Goal: Information Seeking & Learning: Learn about a topic

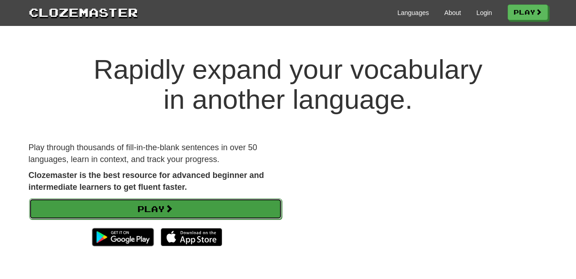
click at [189, 209] on link "Play" at bounding box center [155, 208] width 253 height 21
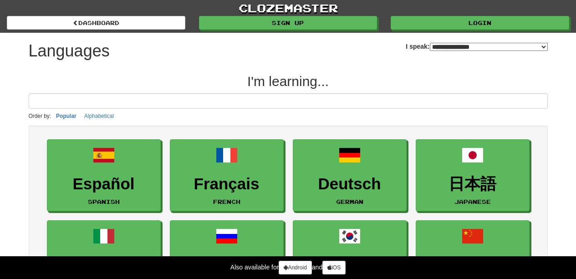
click at [250, 102] on input at bounding box center [288, 100] width 519 height 15
click at [474, 40] on div "**********" at bounding box center [477, 43] width 142 height 20
click at [475, 49] on select "**********" at bounding box center [489, 47] width 118 height 8
select select "******"
click at [430, 43] on select "**********" at bounding box center [489, 47] width 118 height 8
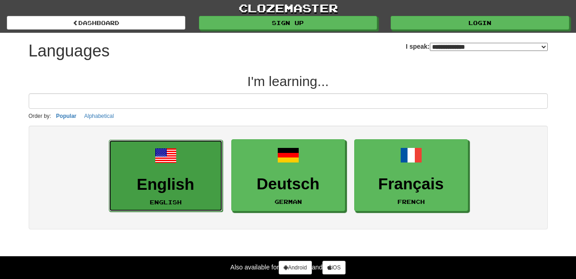
click at [193, 171] on link "English English" at bounding box center [166, 176] width 114 height 72
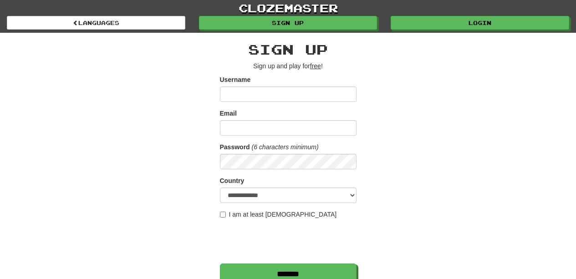
click at [245, 94] on input "Username" at bounding box center [288, 93] width 137 height 15
click at [290, 88] on input "Username" at bounding box center [288, 93] width 137 height 15
type input "**********"
click at [300, 129] on input "Email" at bounding box center [288, 127] width 137 height 15
click at [300, 130] on input "Email" at bounding box center [288, 127] width 137 height 15
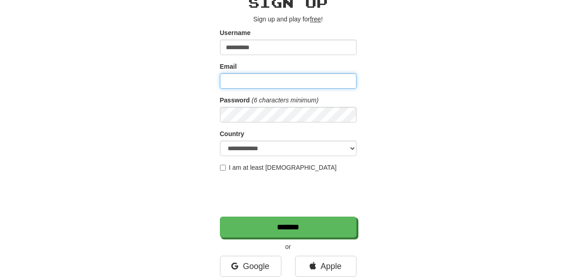
scroll to position [91, 0]
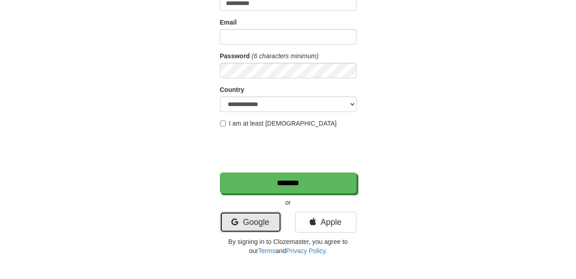
click at [276, 214] on link "Google" at bounding box center [250, 222] width 61 height 21
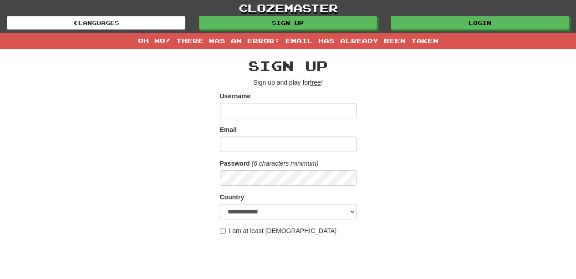
click at [290, 115] on input "Username" at bounding box center [288, 110] width 137 height 15
type input "**********"
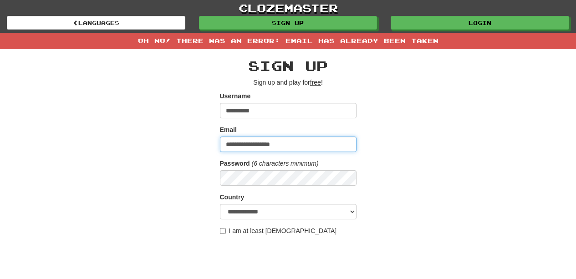
type input "**********"
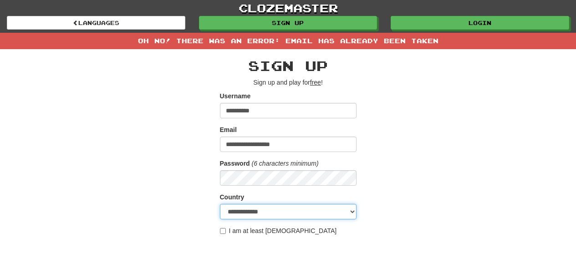
select select "**"
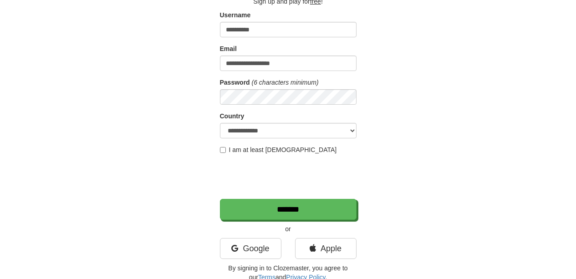
scroll to position [91, 0]
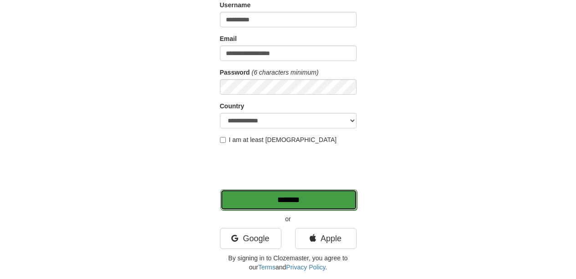
click at [273, 195] on input "*******" at bounding box center [288, 199] width 137 height 21
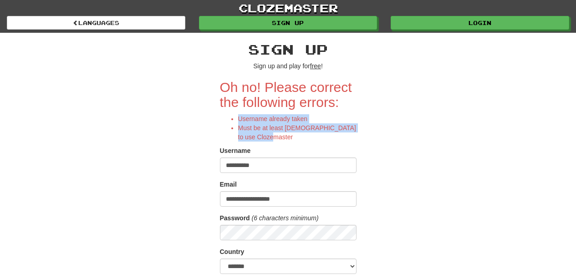
drag, startPoint x: 243, startPoint y: 115, endPoint x: 322, endPoint y: 134, distance: 81.5
click at [322, 134] on div "Oh no! Please correct the following errors: Username already taken Must be at l…" at bounding box center [288, 111] width 137 height 62
click at [322, 134] on li "Must be at least [DEMOGRAPHIC_DATA] to use Clozemaster" at bounding box center [297, 132] width 118 height 18
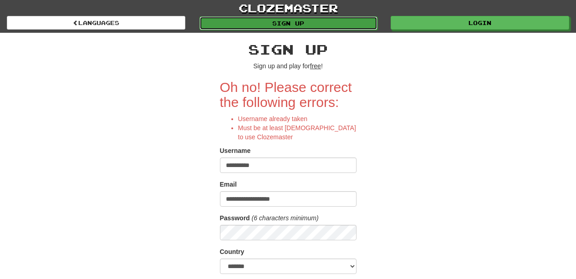
click at [289, 25] on link "Sign up" at bounding box center [288, 23] width 178 height 14
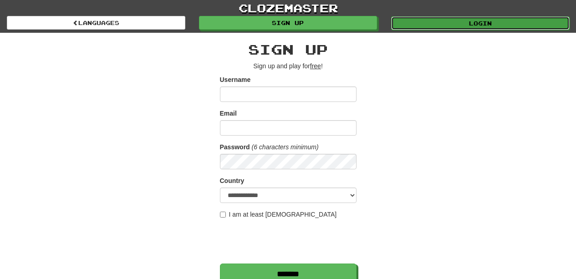
click at [443, 23] on link "Login" at bounding box center [480, 23] width 178 height 14
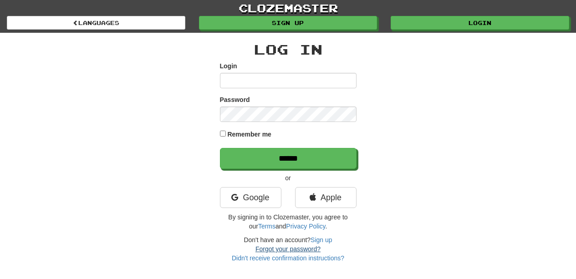
type input "**********"
click at [280, 251] on link "Forgot your password?" at bounding box center [287, 248] width 65 height 7
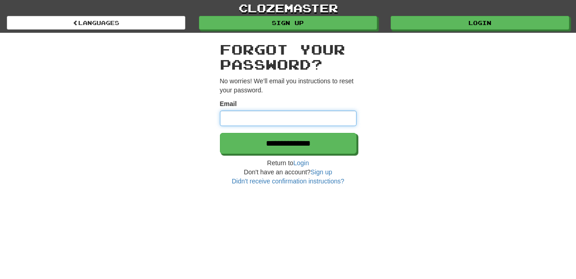
click at [286, 118] on input "Email" at bounding box center [288, 118] width 137 height 15
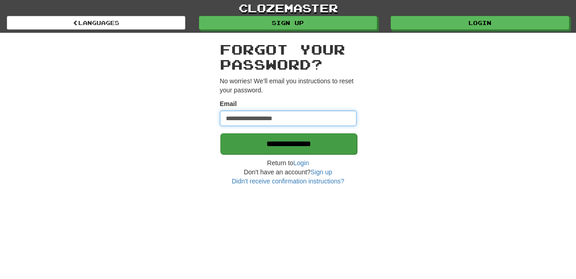
type input "**********"
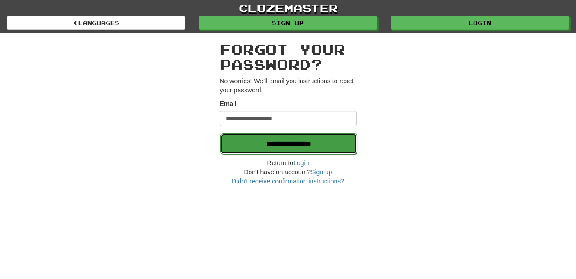
click at [313, 146] on input "**********" at bounding box center [288, 143] width 137 height 21
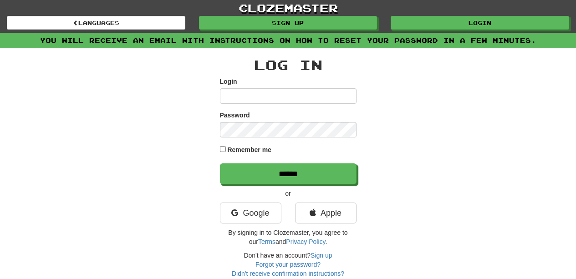
type input "**********"
click at [248, 152] on label "Remember me" at bounding box center [249, 149] width 44 height 9
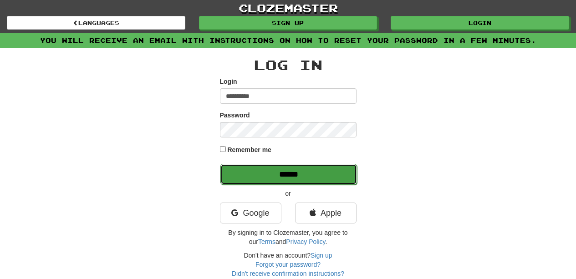
click at [279, 173] on input "******" at bounding box center [288, 174] width 137 height 21
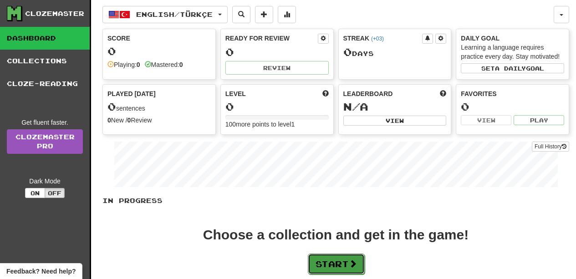
click at [349, 264] on button "Start" at bounding box center [336, 264] width 57 height 21
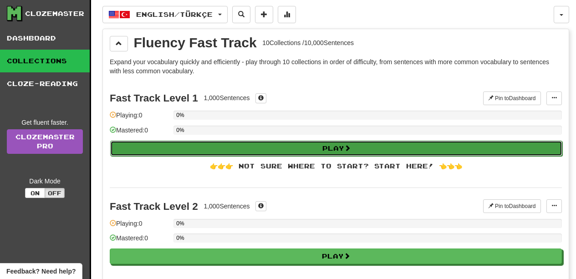
click at [290, 148] on button "Play" at bounding box center [336, 148] width 452 height 15
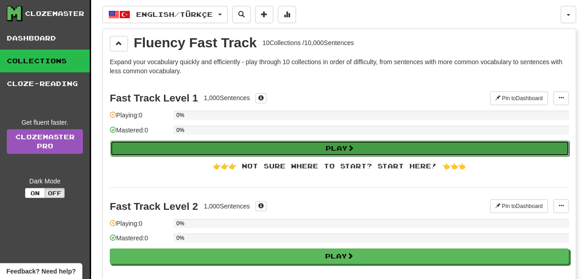
select select "**"
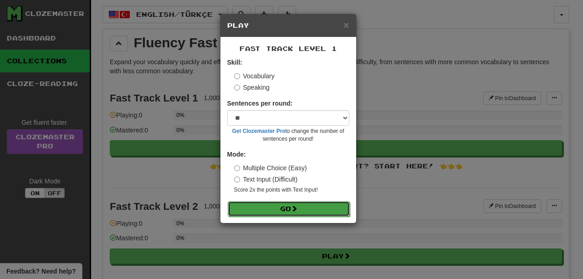
click at [296, 202] on button "Go" at bounding box center [289, 208] width 122 height 15
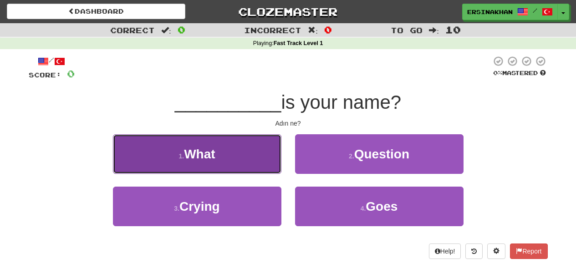
click at [219, 150] on button "1 . What" at bounding box center [197, 154] width 168 height 40
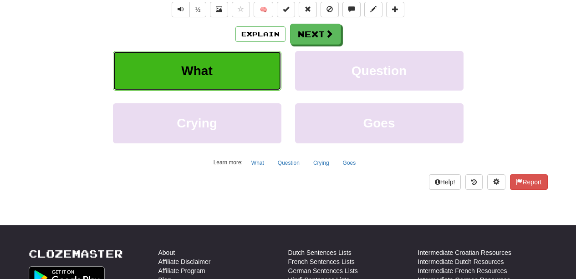
scroll to position [91, 0]
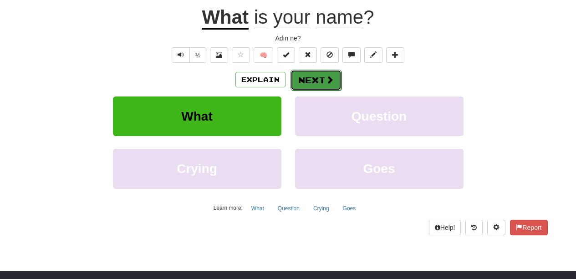
click at [335, 83] on button "Next" at bounding box center [315, 80] width 51 height 21
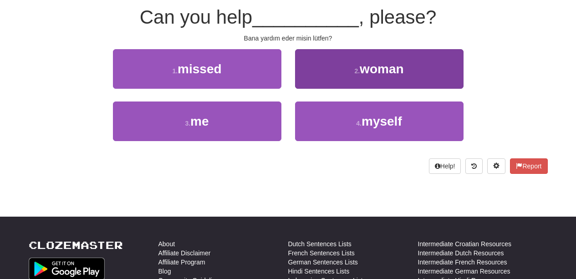
scroll to position [40, 0]
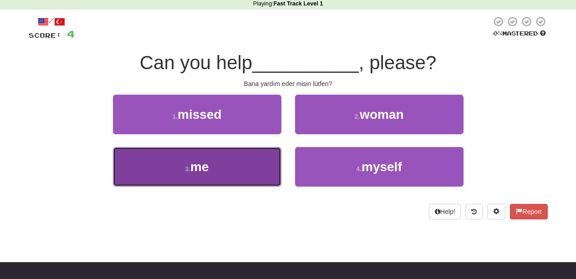
click at [235, 166] on button "3 . me" at bounding box center [197, 167] width 168 height 40
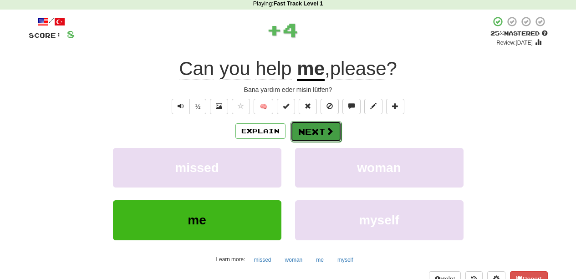
click at [340, 132] on button "Next" at bounding box center [315, 131] width 51 height 21
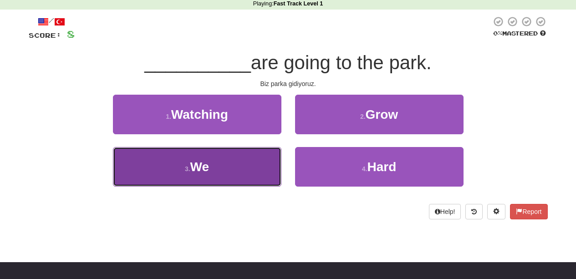
click at [270, 164] on button "3 . We" at bounding box center [197, 167] width 168 height 40
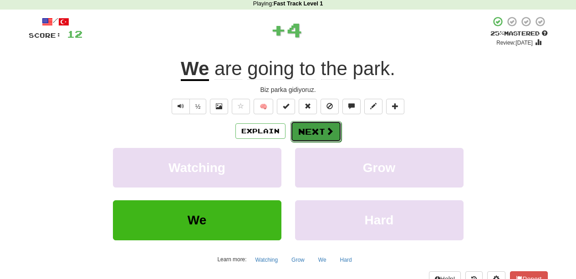
click at [324, 134] on button "Next" at bounding box center [315, 131] width 51 height 21
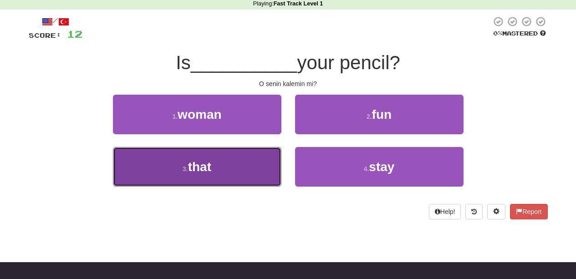
click at [280, 156] on button "3 . that" at bounding box center [197, 167] width 168 height 40
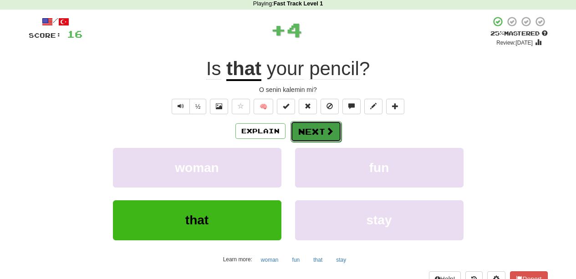
click at [314, 127] on button "Next" at bounding box center [315, 131] width 51 height 21
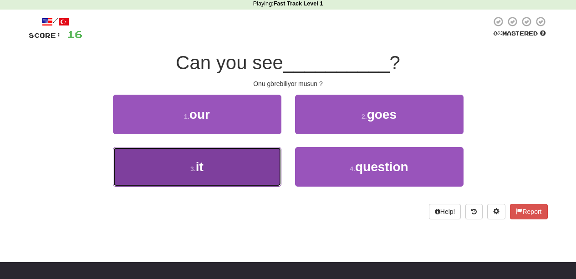
click at [257, 170] on button "3 . it" at bounding box center [197, 167] width 168 height 40
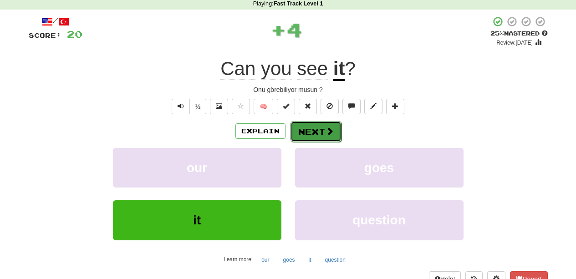
click at [320, 126] on button "Next" at bounding box center [315, 131] width 51 height 21
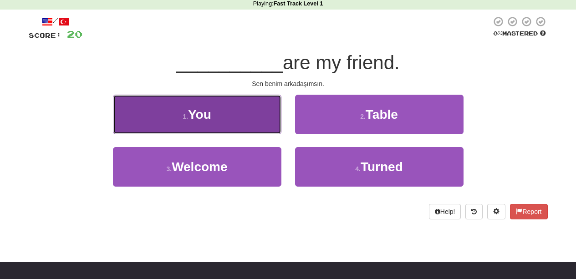
click at [261, 115] on button "1 . You" at bounding box center [197, 115] width 168 height 40
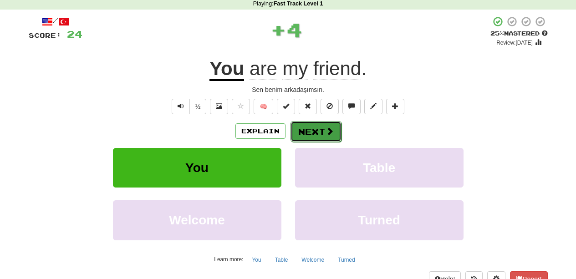
click at [315, 121] on button "Next" at bounding box center [315, 131] width 51 height 21
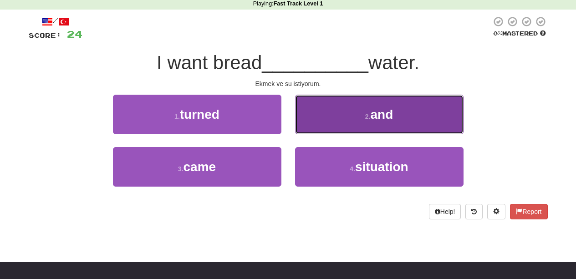
click at [318, 115] on button "2 . and" at bounding box center [379, 115] width 168 height 40
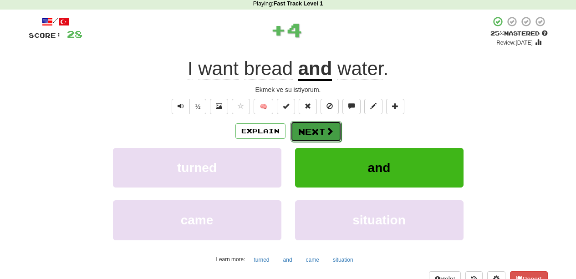
click at [316, 132] on button "Next" at bounding box center [315, 131] width 51 height 21
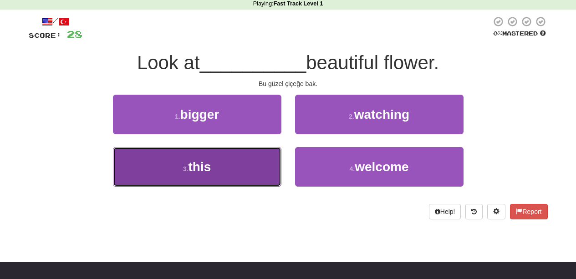
click at [220, 179] on button "3 . this" at bounding box center [197, 167] width 168 height 40
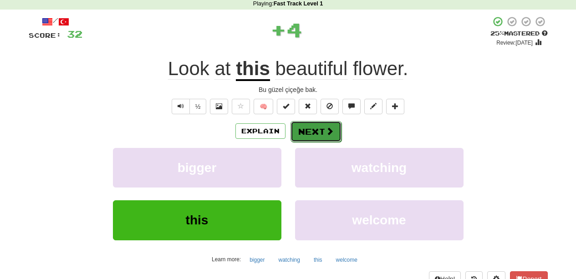
click at [309, 126] on button "Next" at bounding box center [315, 131] width 51 height 21
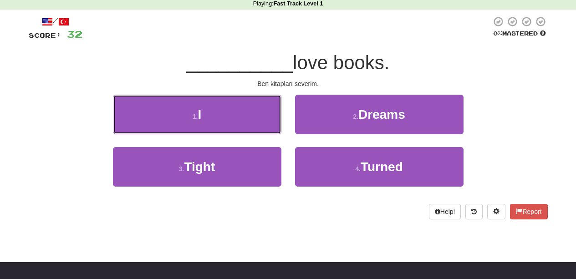
click at [247, 120] on button "1 . I" at bounding box center [197, 115] width 168 height 40
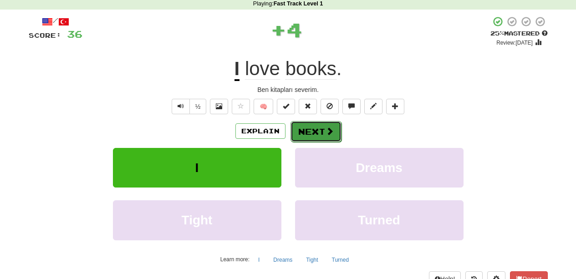
click at [310, 129] on button "Next" at bounding box center [315, 131] width 51 height 21
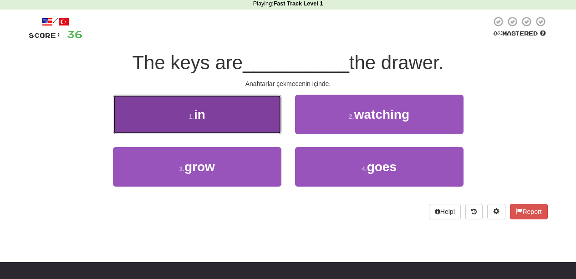
click at [248, 129] on button "1 . in" at bounding box center [197, 115] width 168 height 40
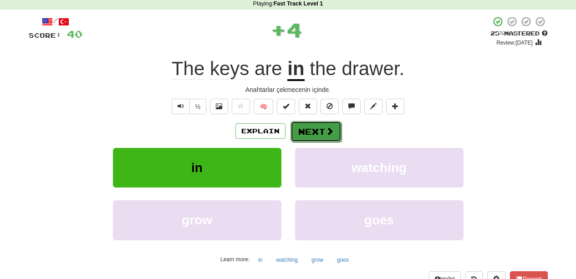
click at [331, 130] on span at bounding box center [330, 131] width 8 height 8
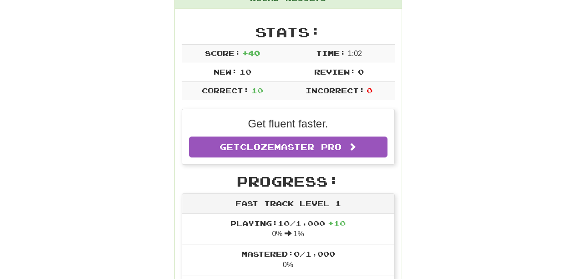
scroll to position [85, 0]
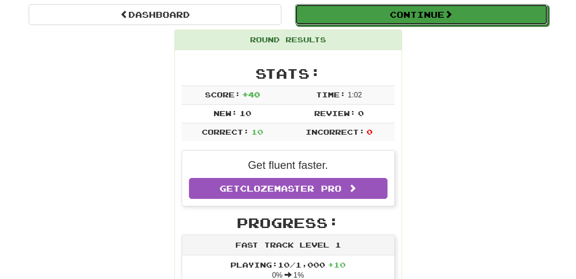
click at [478, 19] on button "Continue" at bounding box center [421, 14] width 253 height 21
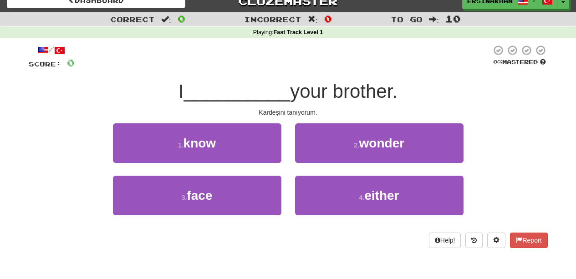
scroll to position [0, 0]
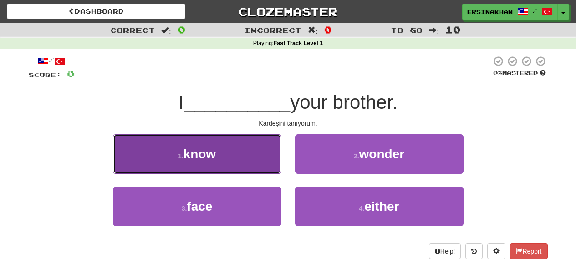
click at [243, 161] on button "1 . know" at bounding box center [197, 154] width 168 height 40
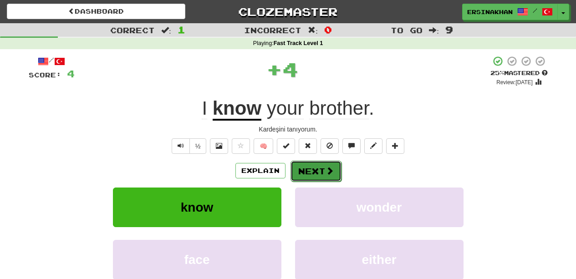
click at [335, 172] on button "Next" at bounding box center [315, 171] width 51 height 21
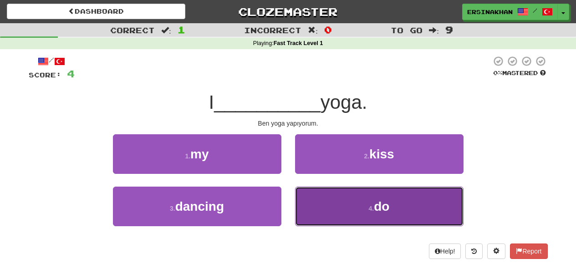
click at [358, 209] on button "4 . do" at bounding box center [379, 207] width 168 height 40
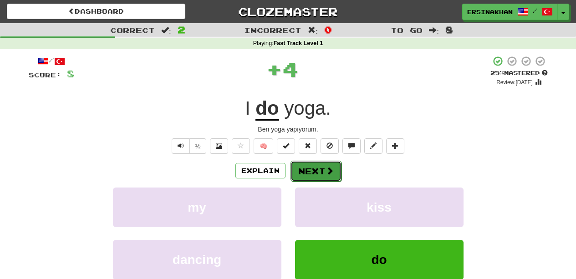
click at [328, 169] on span at bounding box center [330, 171] width 8 height 8
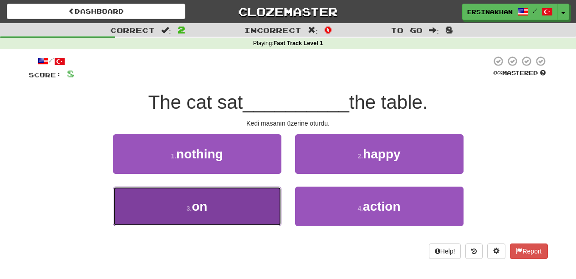
click at [191, 219] on button "3 . on" at bounding box center [197, 207] width 168 height 40
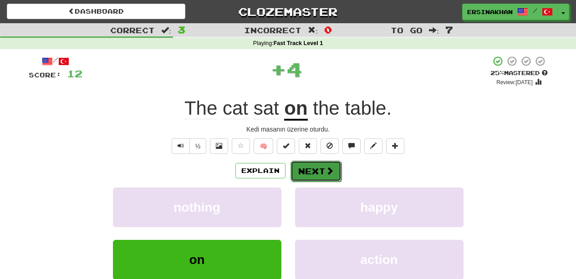
click at [338, 169] on button "Next" at bounding box center [315, 171] width 51 height 21
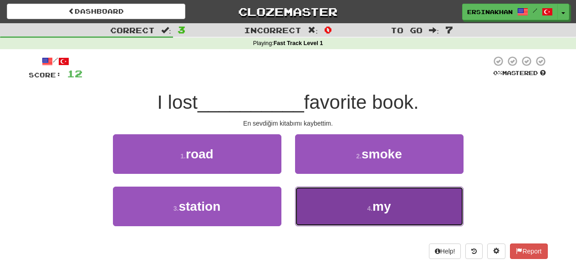
click at [366, 202] on button "4 . my" at bounding box center [379, 207] width 168 height 40
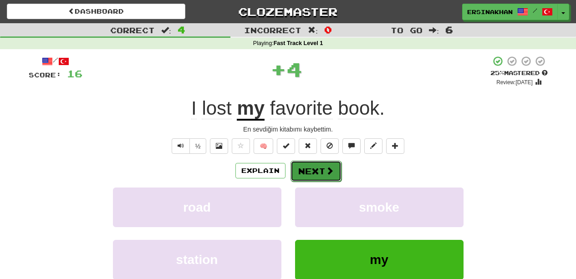
click at [316, 171] on button "Next" at bounding box center [315, 171] width 51 height 21
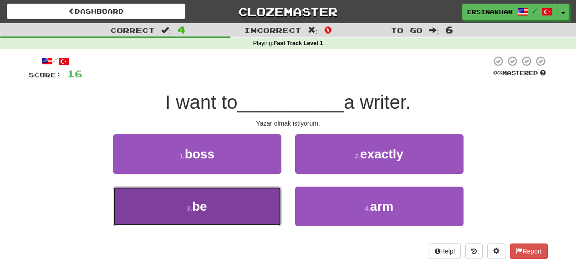
click at [259, 206] on button "3 . be" at bounding box center [197, 207] width 168 height 40
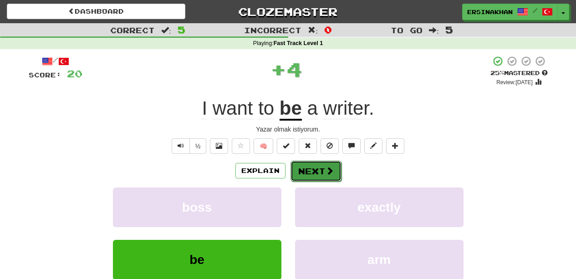
click at [320, 178] on button "Next" at bounding box center [315, 171] width 51 height 21
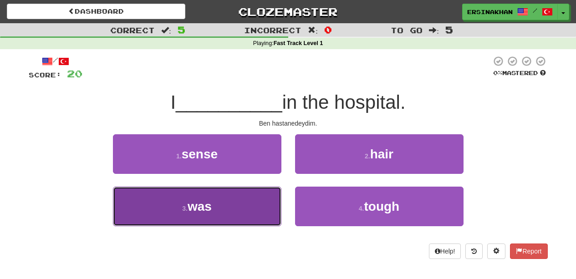
click at [248, 215] on button "3 . was" at bounding box center [197, 207] width 168 height 40
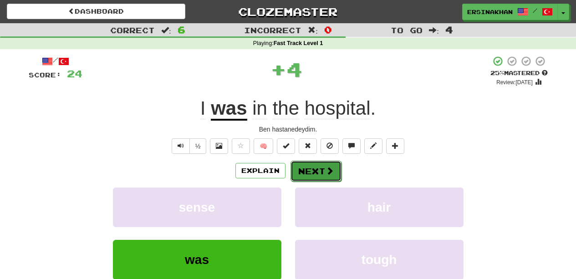
click at [311, 177] on button "Next" at bounding box center [315, 171] width 51 height 21
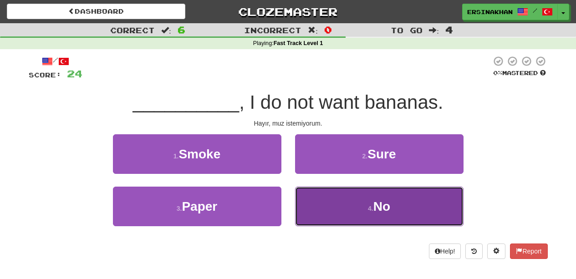
click at [374, 216] on button "4 . No" at bounding box center [379, 207] width 168 height 40
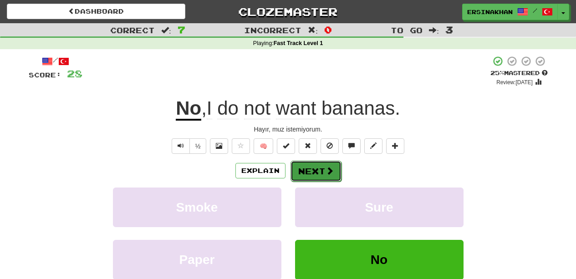
click at [330, 169] on span at bounding box center [330, 171] width 8 height 8
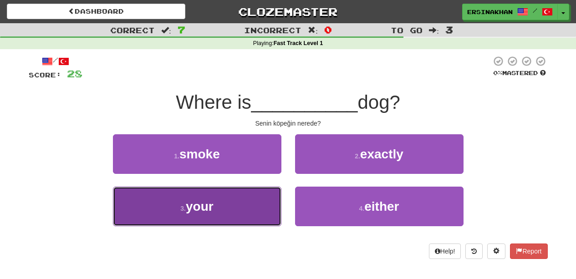
click at [271, 210] on button "3 . your" at bounding box center [197, 207] width 168 height 40
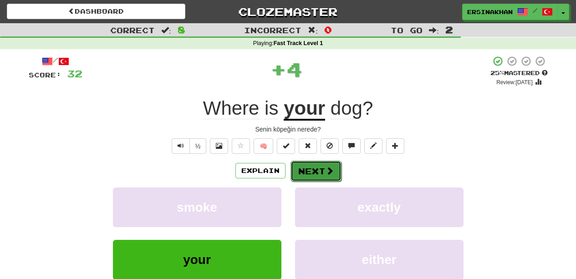
click at [321, 170] on button "Next" at bounding box center [315, 171] width 51 height 21
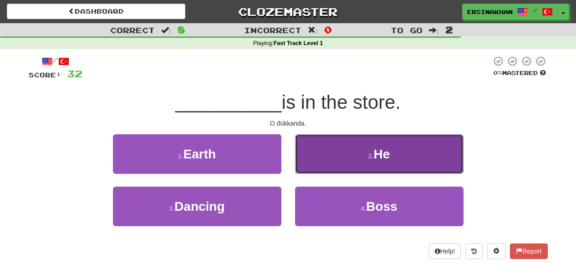
click at [321, 169] on button "2 . He" at bounding box center [379, 154] width 168 height 40
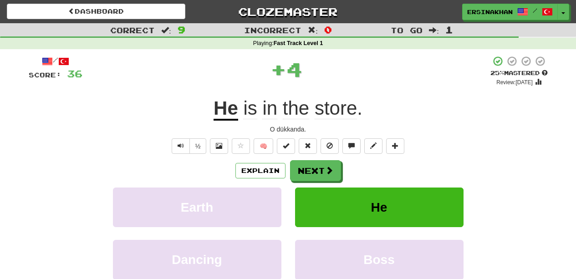
click at [325, 158] on div "/ Score: 36 + 4 25 % Mastered Review: 2025-09-16 He is in the store . O dükkand…" at bounding box center [288, 191] width 519 height 270
click at [324, 168] on button "Next" at bounding box center [315, 171] width 51 height 21
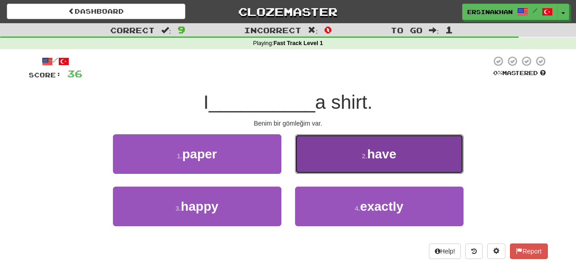
click at [323, 167] on button "2 . have" at bounding box center [379, 154] width 168 height 40
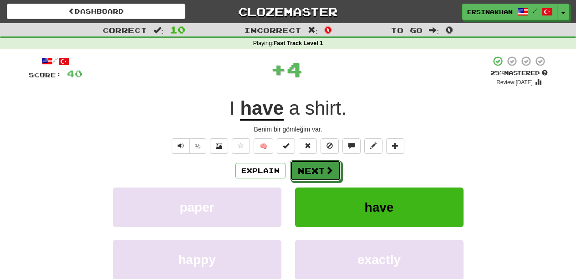
click at [323, 167] on button "Next" at bounding box center [315, 170] width 51 height 21
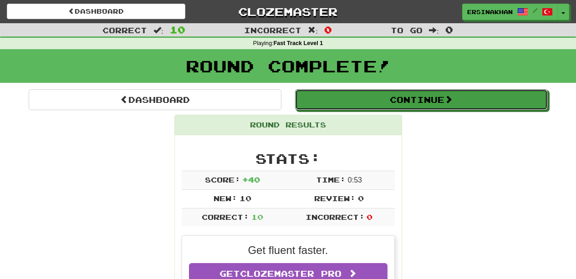
click at [377, 107] on button "Continue" at bounding box center [421, 99] width 253 height 21
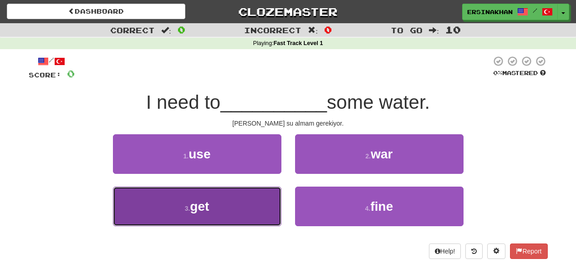
click at [203, 204] on span "get" at bounding box center [199, 206] width 19 height 14
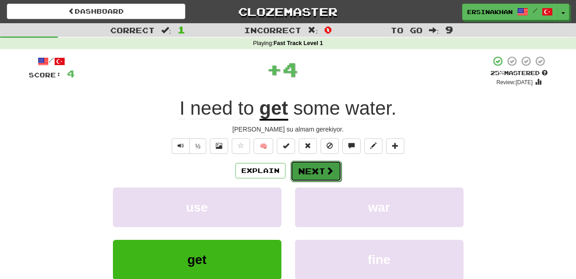
click at [300, 168] on button "Next" at bounding box center [315, 171] width 51 height 21
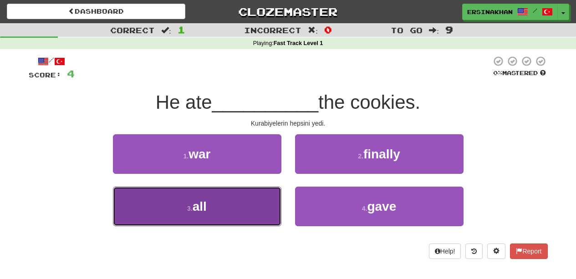
click at [229, 213] on button "3 . all" at bounding box center [197, 207] width 168 height 40
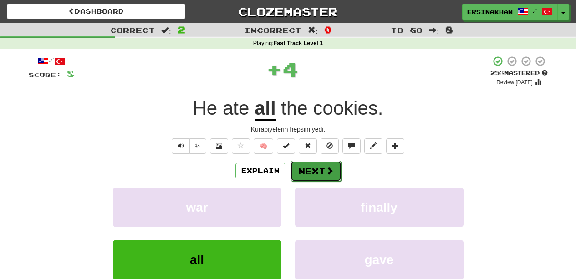
click at [310, 168] on button "Next" at bounding box center [315, 171] width 51 height 21
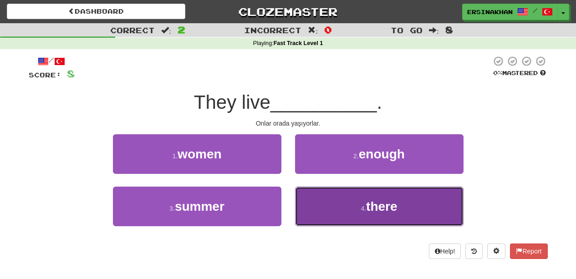
click at [371, 224] on button "4 . there" at bounding box center [379, 207] width 168 height 40
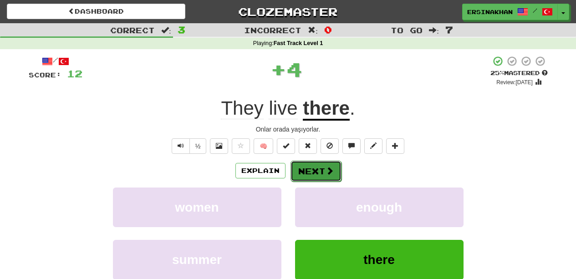
click at [317, 170] on button "Next" at bounding box center [315, 171] width 51 height 21
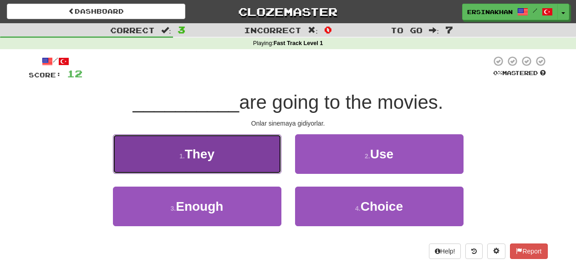
click at [212, 167] on button "1 . They" at bounding box center [197, 154] width 168 height 40
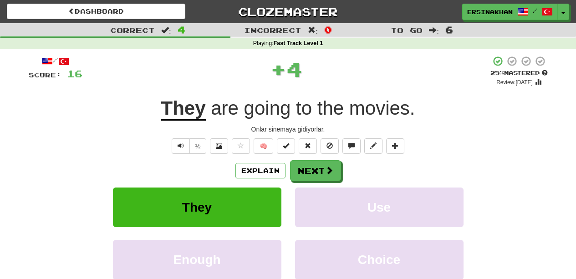
click at [212, 167] on div "Explain Next" at bounding box center [288, 170] width 519 height 21
click at [294, 163] on button "Next" at bounding box center [315, 171] width 51 height 21
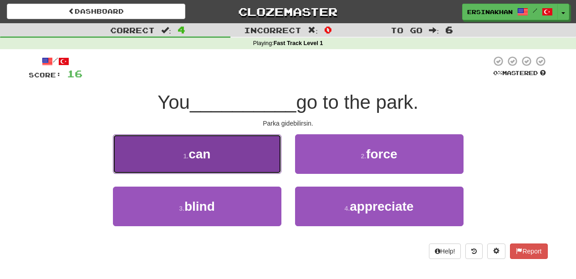
click at [251, 164] on button "1 . can" at bounding box center [197, 154] width 168 height 40
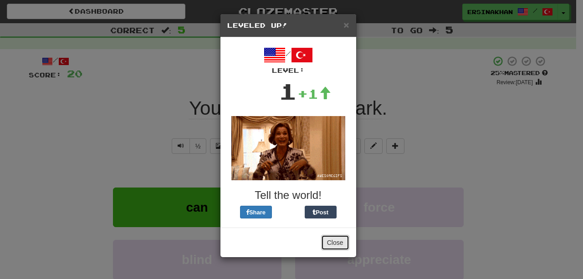
click at [341, 237] on button "Close" at bounding box center [335, 242] width 28 height 15
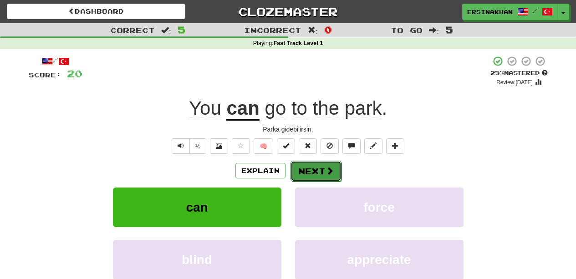
click at [297, 171] on button "Next" at bounding box center [315, 171] width 51 height 21
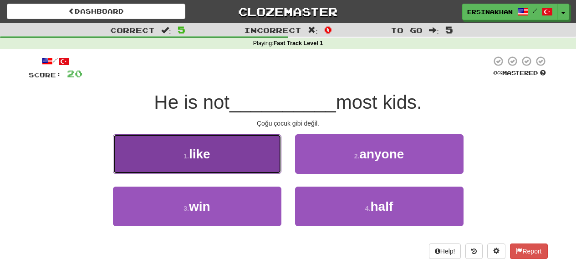
click at [238, 167] on button "1 . like" at bounding box center [197, 154] width 168 height 40
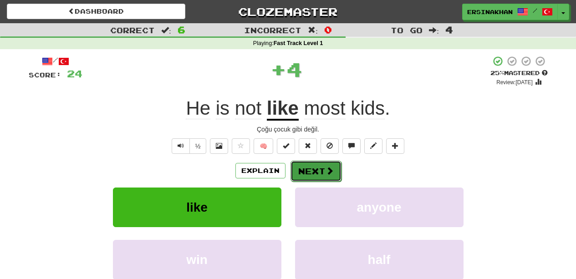
click at [300, 170] on button "Next" at bounding box center [315, 171] width 51 height 21
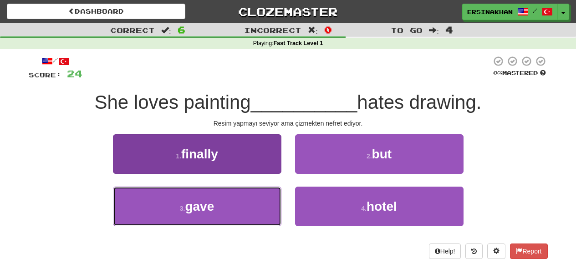
click at [239, 201] on button "3 . gave" at bounding box center [197, 207] width 168 height 40
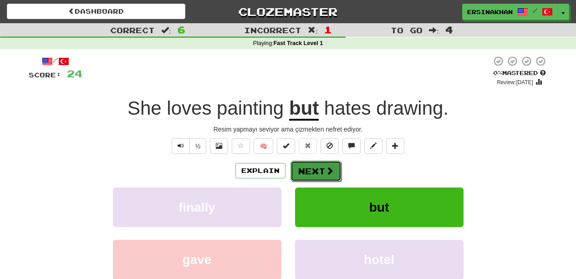
click at [303, 169] on button "Next" at bounding box center [315, 171] width 51 height 21
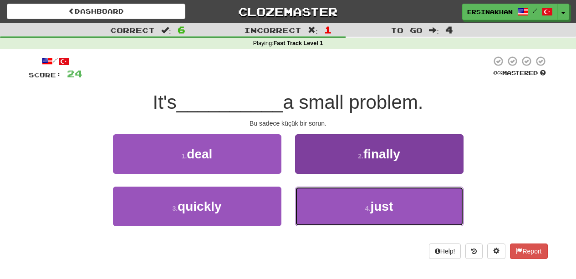
click at [341, 201] on button "4 . just" at bounding box center [379, 207] width 168 height 40
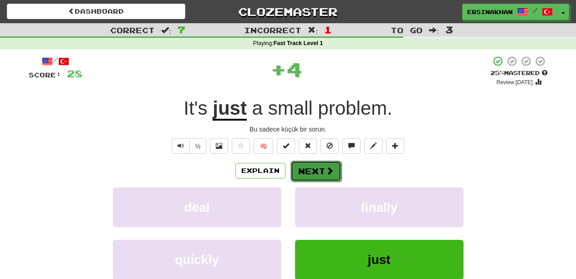
click at [310, 172] on button "Next" at bounding box center [315, 171] width 51 height 21
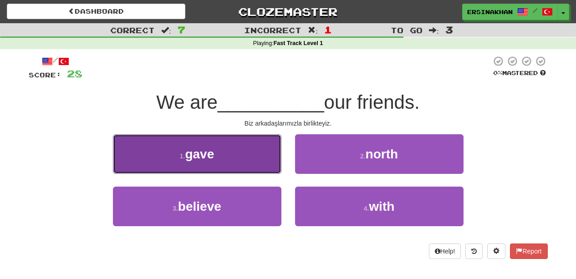
click at [254, 167] on button "1 . gave" at bounding box center [197, 154] width 168 height 40
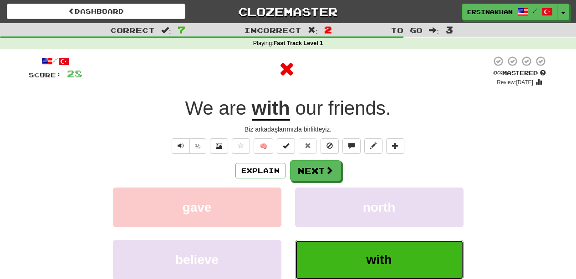
click at [358, 257] on button "with" at bounding box center [379, 260] width 168 height 40
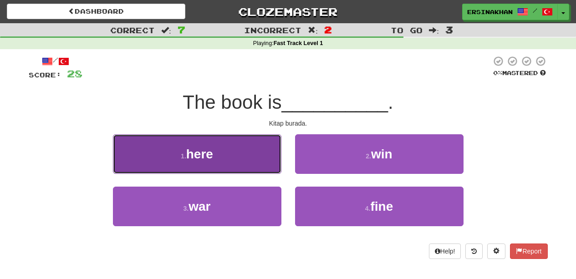
click at [253, 153] on button "1 . here" at bounding box center [197, 154] width 168 height 40
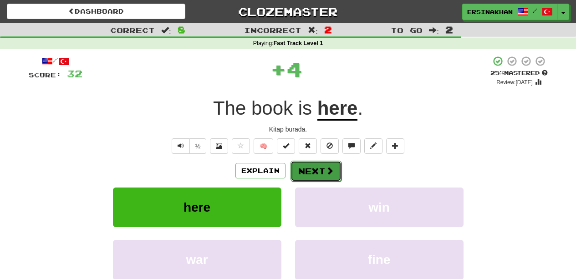
click at [307, 171] on button "Next" at bounding box center [315, 171] width 51 height 21
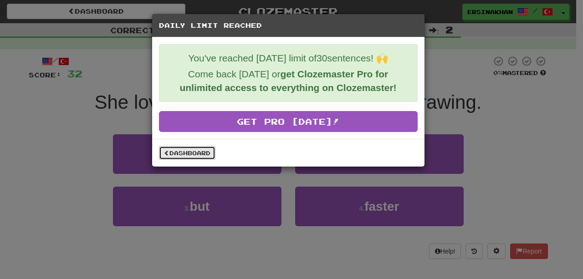
click at [210, 153] on link "Dashboard" at bounding box center [187, 153] width 56 height 14
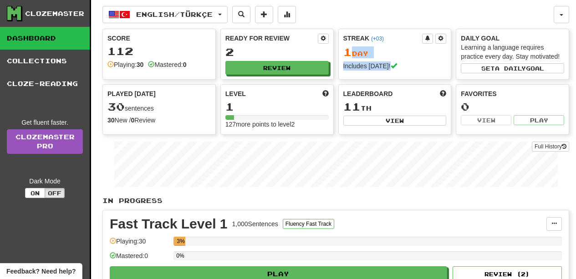
drag, startPoint x: 353, startPoint y: 51, endPoint x: 425, endPoint y: 68, distance: 73.4
click at [425, 68] on div "Streak ( +03 ) 1 Day Includes today!" at bounding box center [395, 52] width 112 height 46
click at [425, 68] on div "Includes today!" at bounding box center [394, 65] width 103 height 9
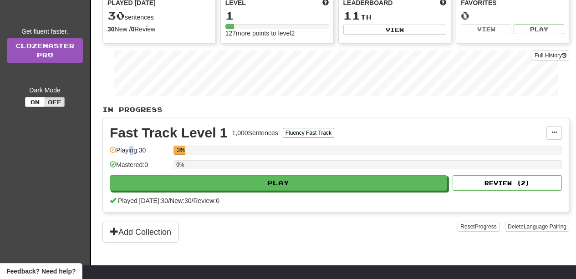
click at [132, 156] on div "Playing: 30" at bounding box center [139, 153] width 59 height 15
click at [126, 154] on div at bounding box center [126, 154] width 0 height 0
click at [284, 236] on div "Add Collection" at bounding box center [279, 232] width 355 height 21
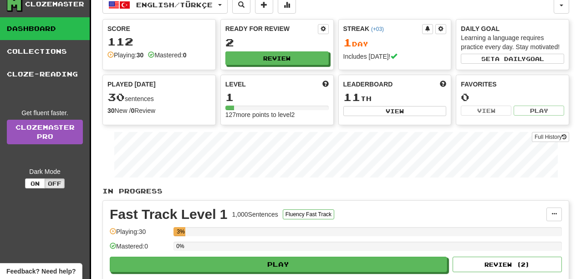
scroll to position [0, 0]
